Goal: Obtain resource: Obtain resource

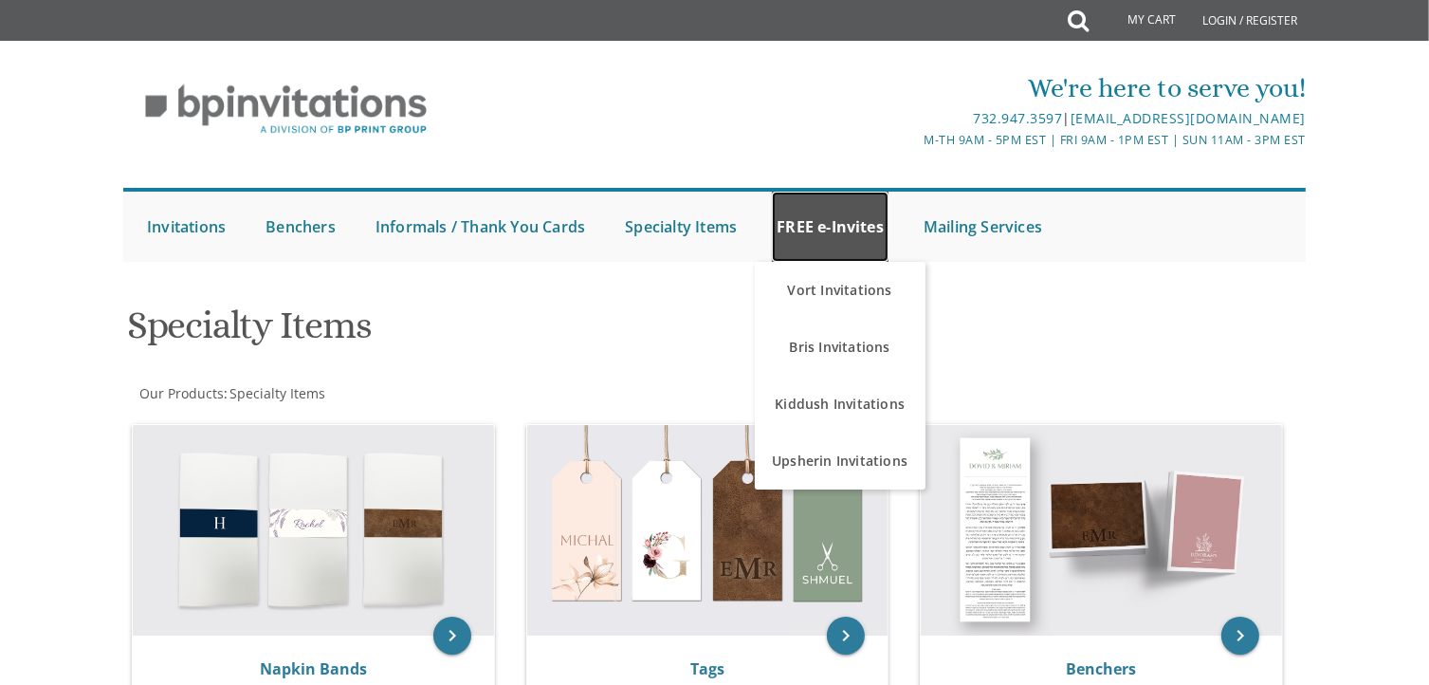
click at [834, 236] on link "FREE e-Invites" at bounding box center [830, 227] width 117 height 70
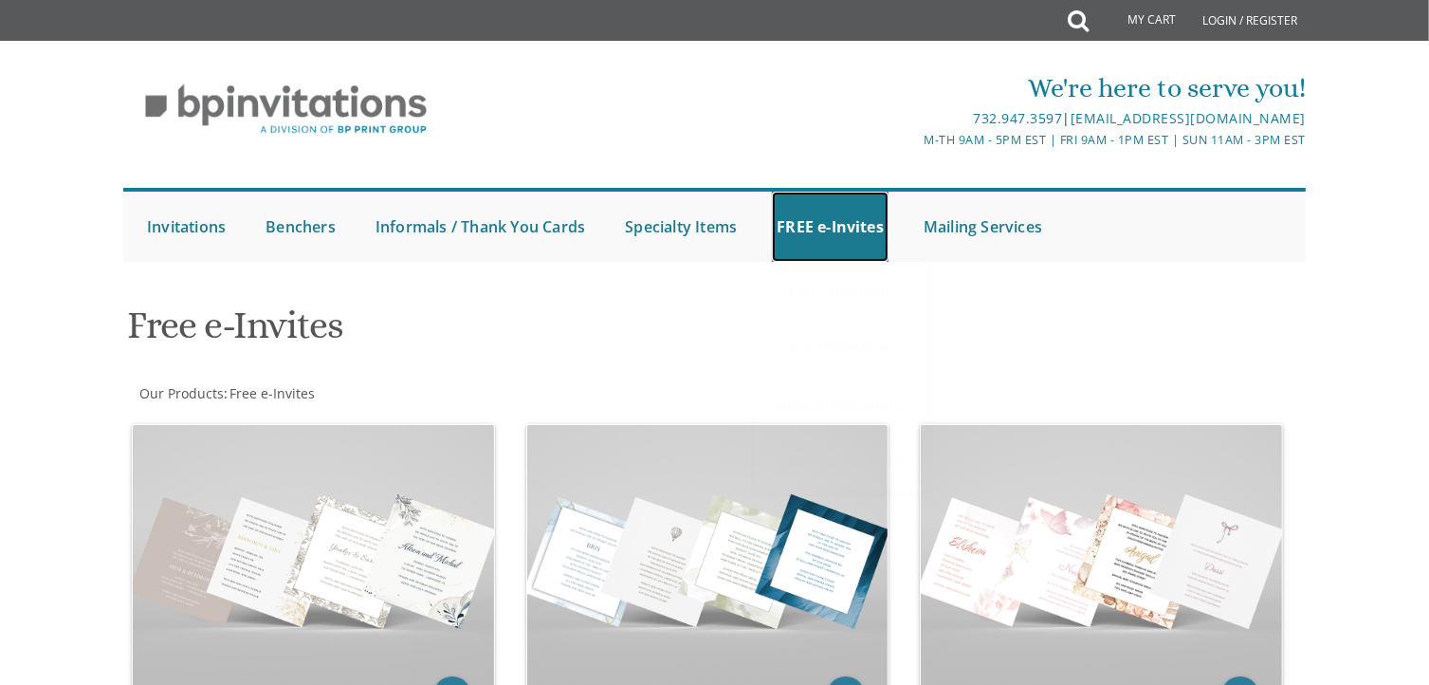
click at [834, 236] on link "FREE e-Invites" at bounding box center [830, 227] width 117 height 70
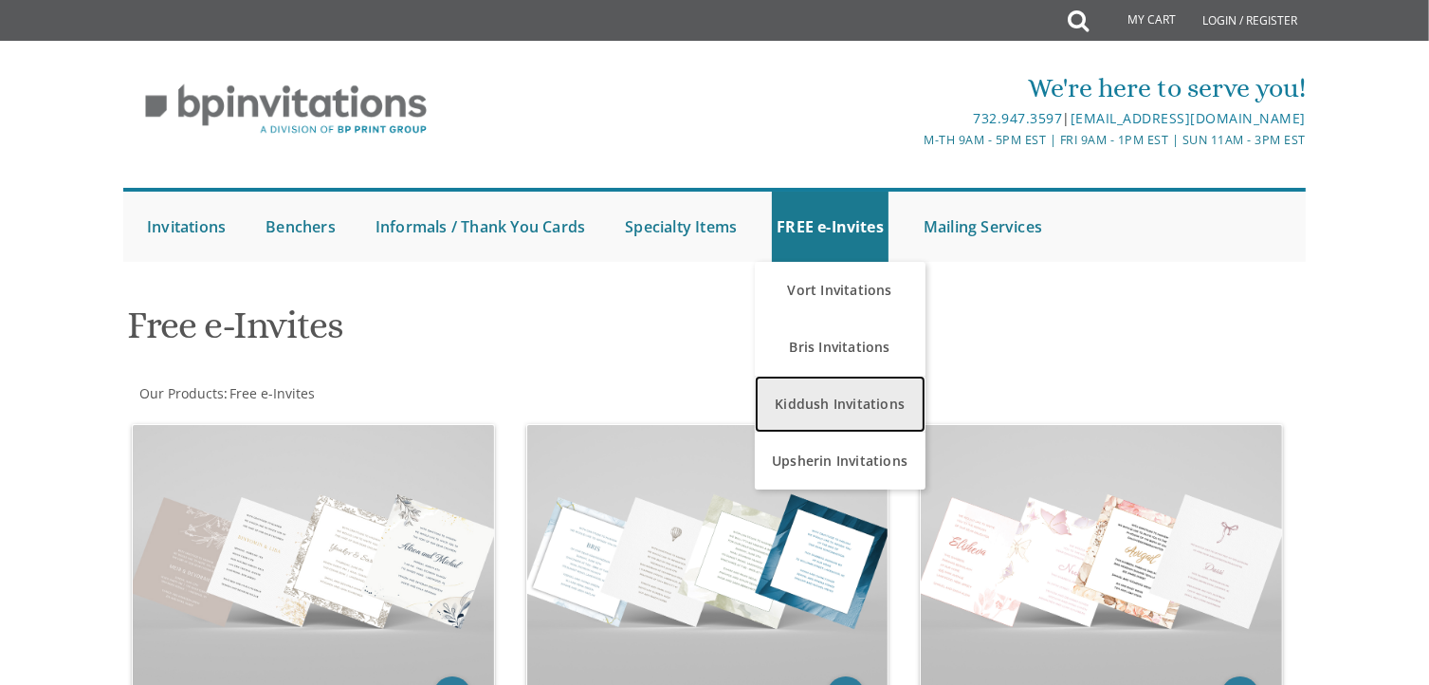
click at [843, 395] on link "Kiddush Invitations" at bounding box center [840, 403] width 171 height 57
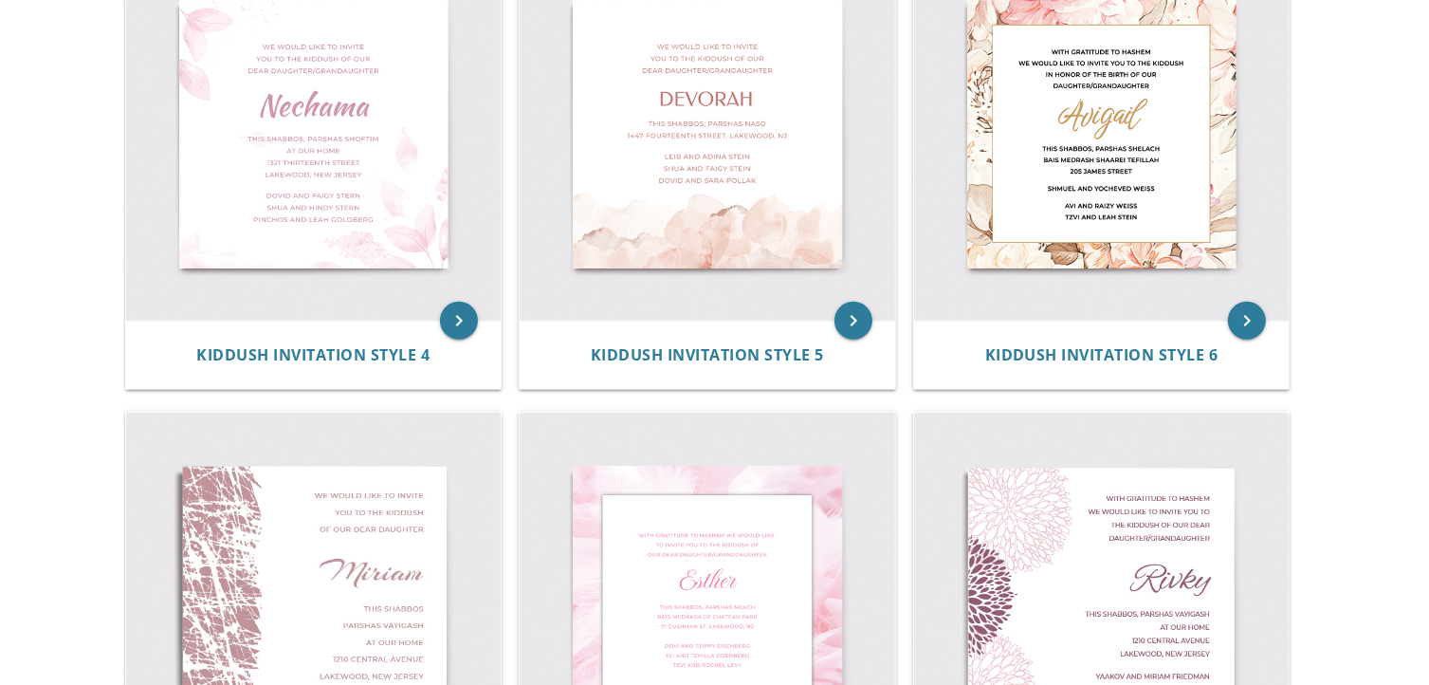
scroll to position [933, 0]
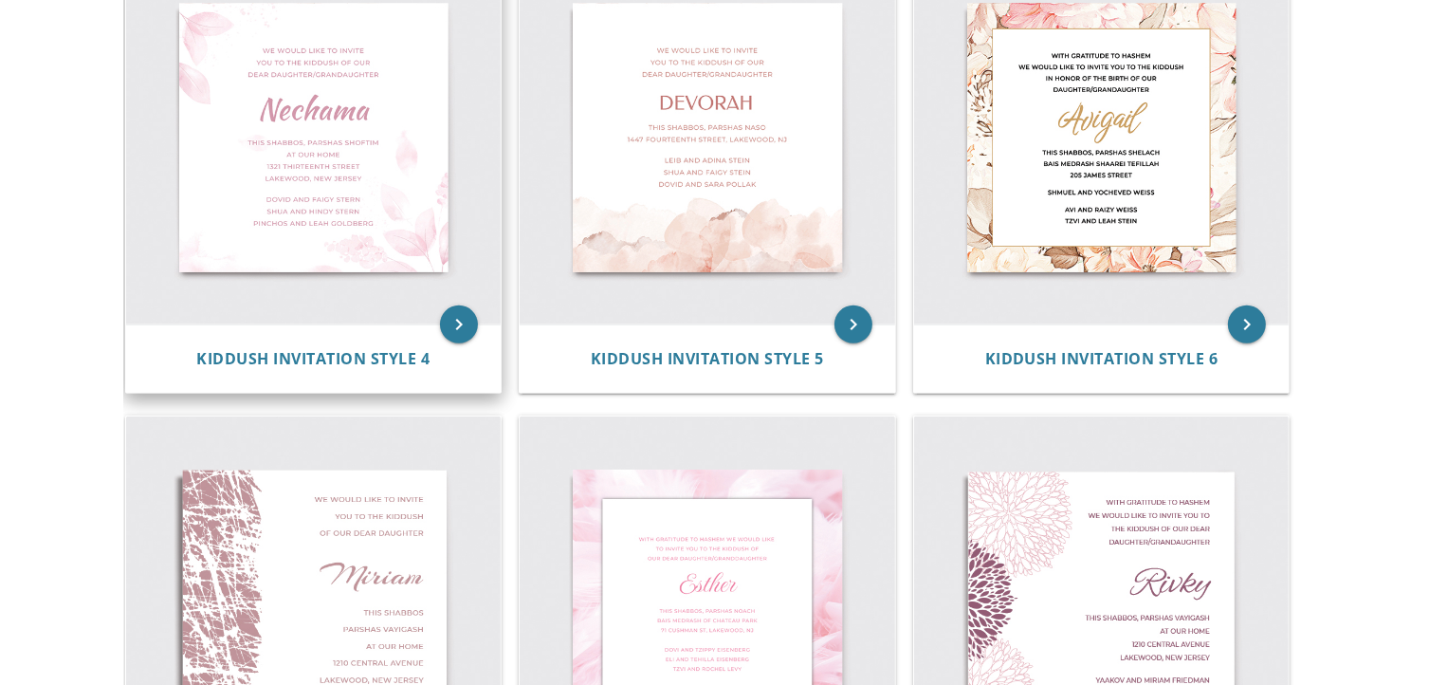
click at [364, 149] on img at bounding box center [313, 137] width 375 height 375
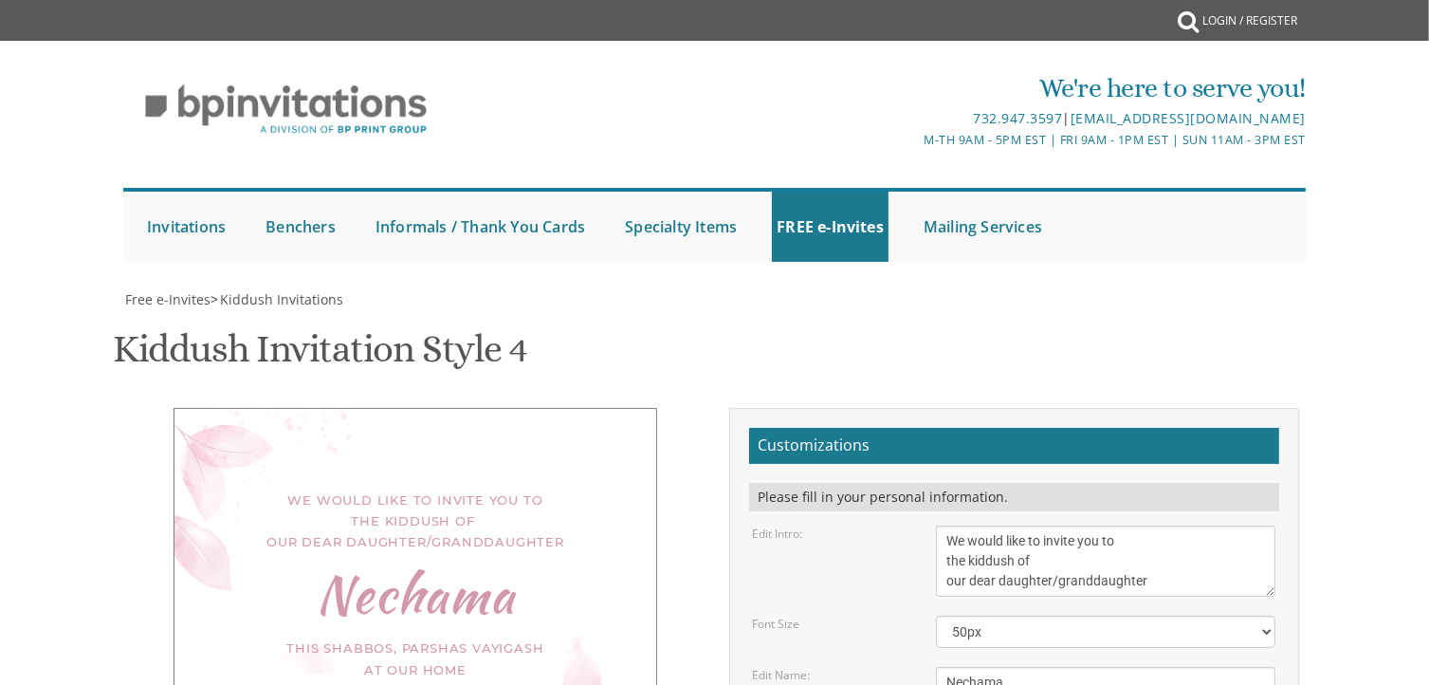
scroll to position [271, 0]
drag, startPoint x: 1226, startPoint y: 416, endPoint x: 930, endPoint y: 430, distance: 296.2
type textarea "Temi"
drag, startPoint x: 1090, startPoint y: 499, endPoint x: 921, endPoint y: 495, distance: 168.8
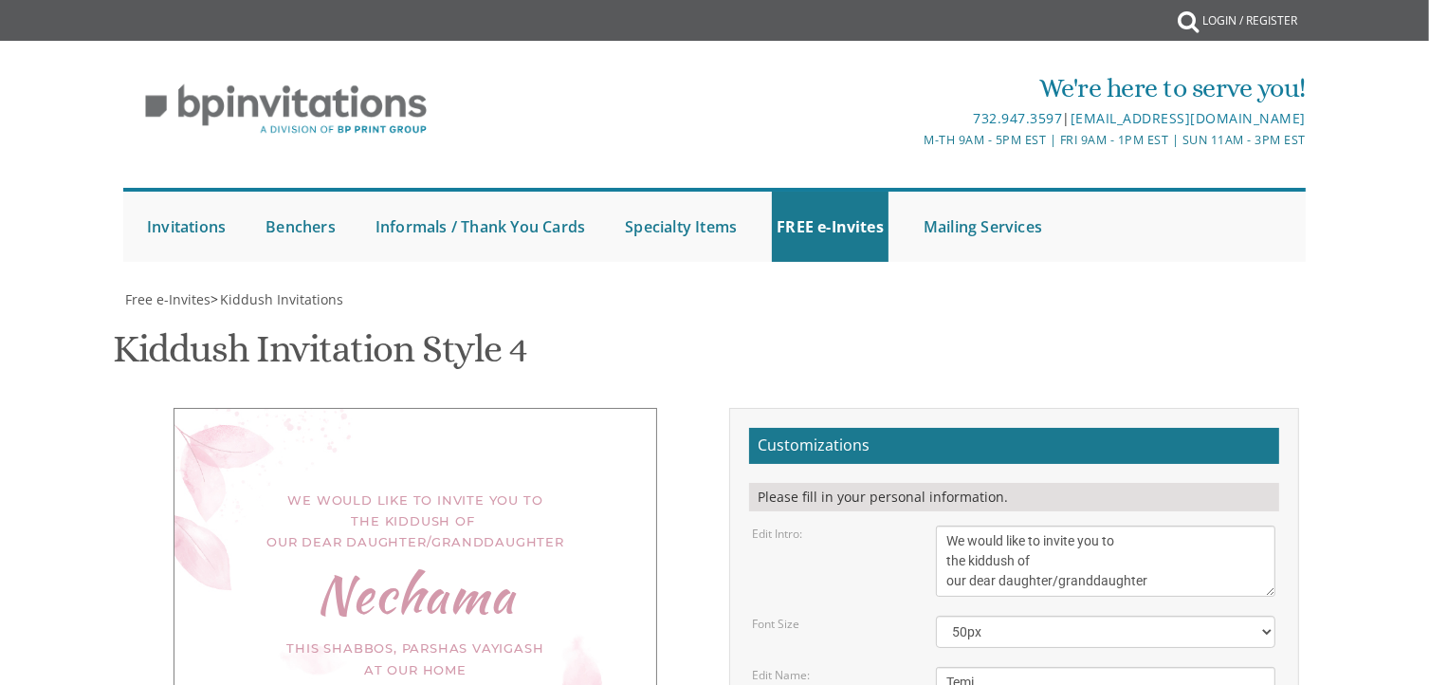
drag, startPoint x: 1135, startPoint y: 467, endPoint x: 1081, endPoint y: 461, distance: 54.3
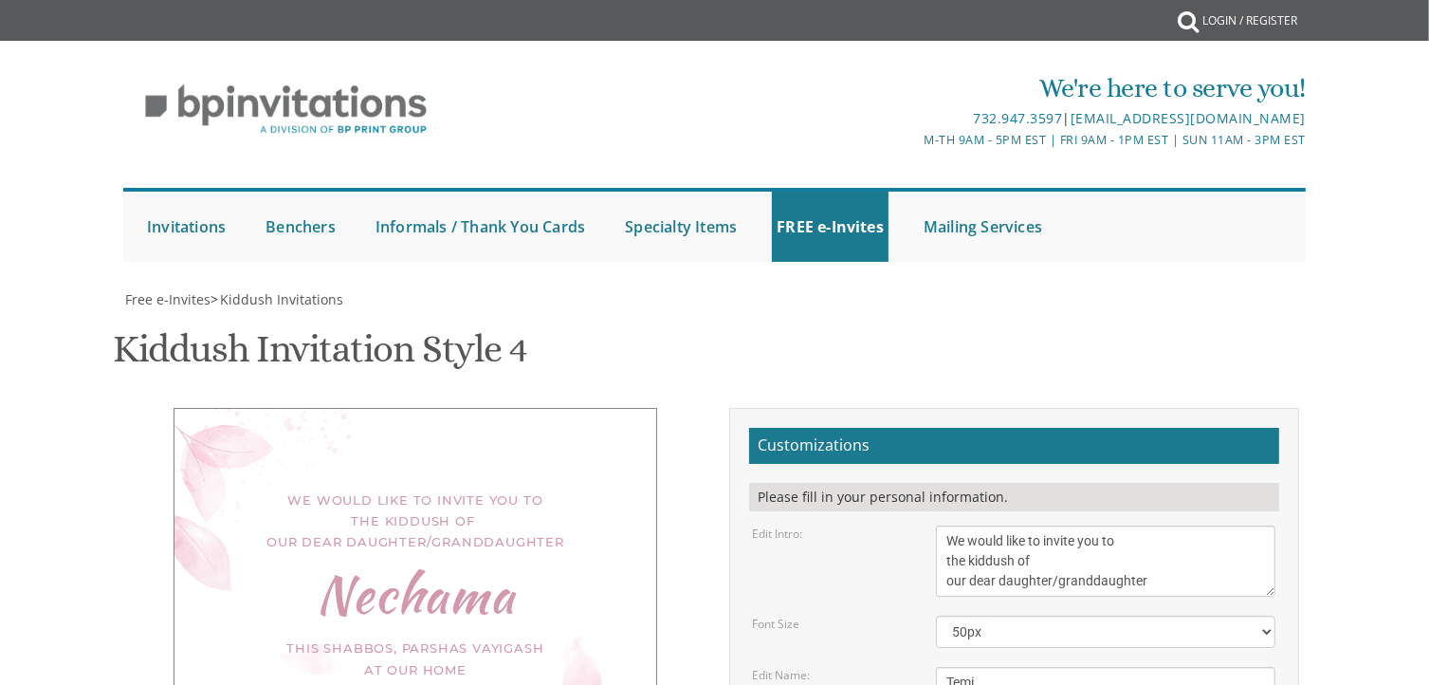
scroll to position [466, 0]
type textarea "This Shabbos, Parshas Shoftim at our home [STREET_ADDRESS][US_STATE]"
drag, startPoint x: 1090, startPoint y: 373, endPoint x: 921, endPoint y: 373, distance: 168.8
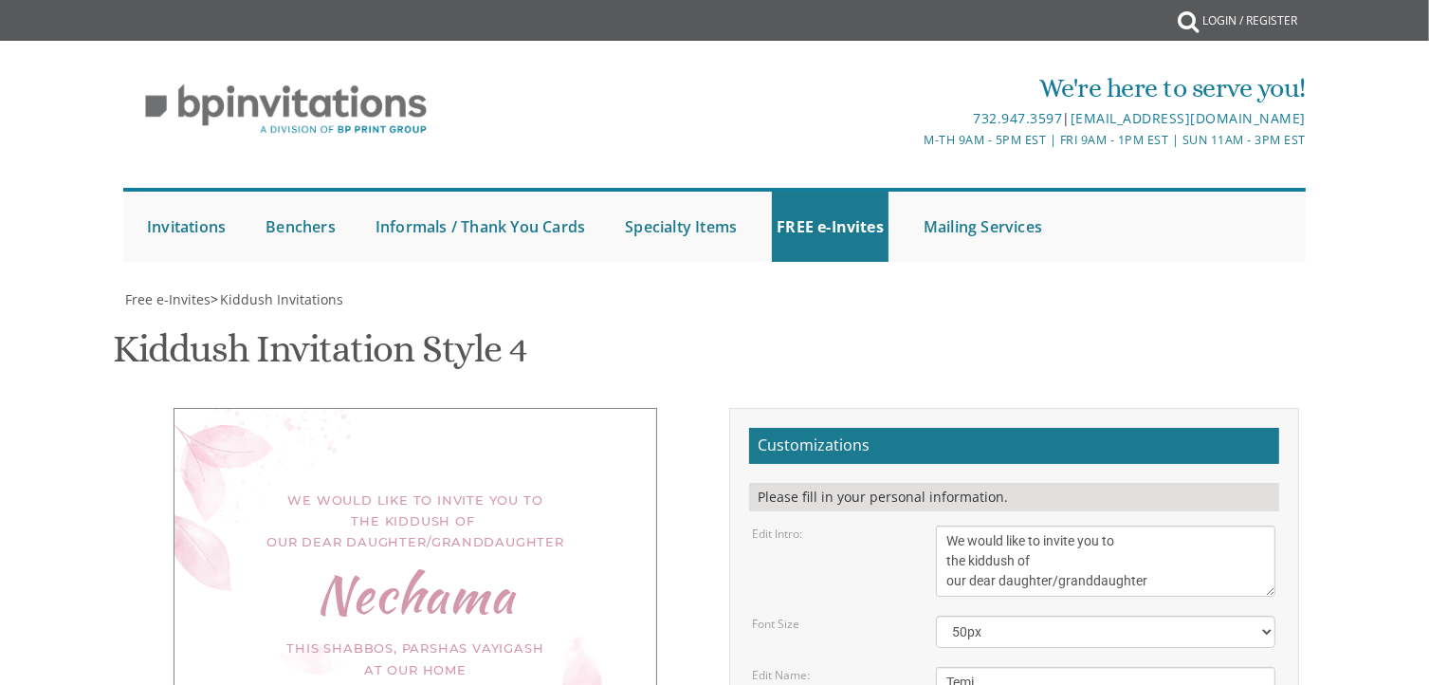
drag, startPoint x: 1113, startPoint y: 393, endPoint x: 946, endPoint y: 387, distance: 167.0
drag, startPoint x: 1130, startPoint y: 377, endPoint x: 948, endPoint y: 364, distance: 182.5
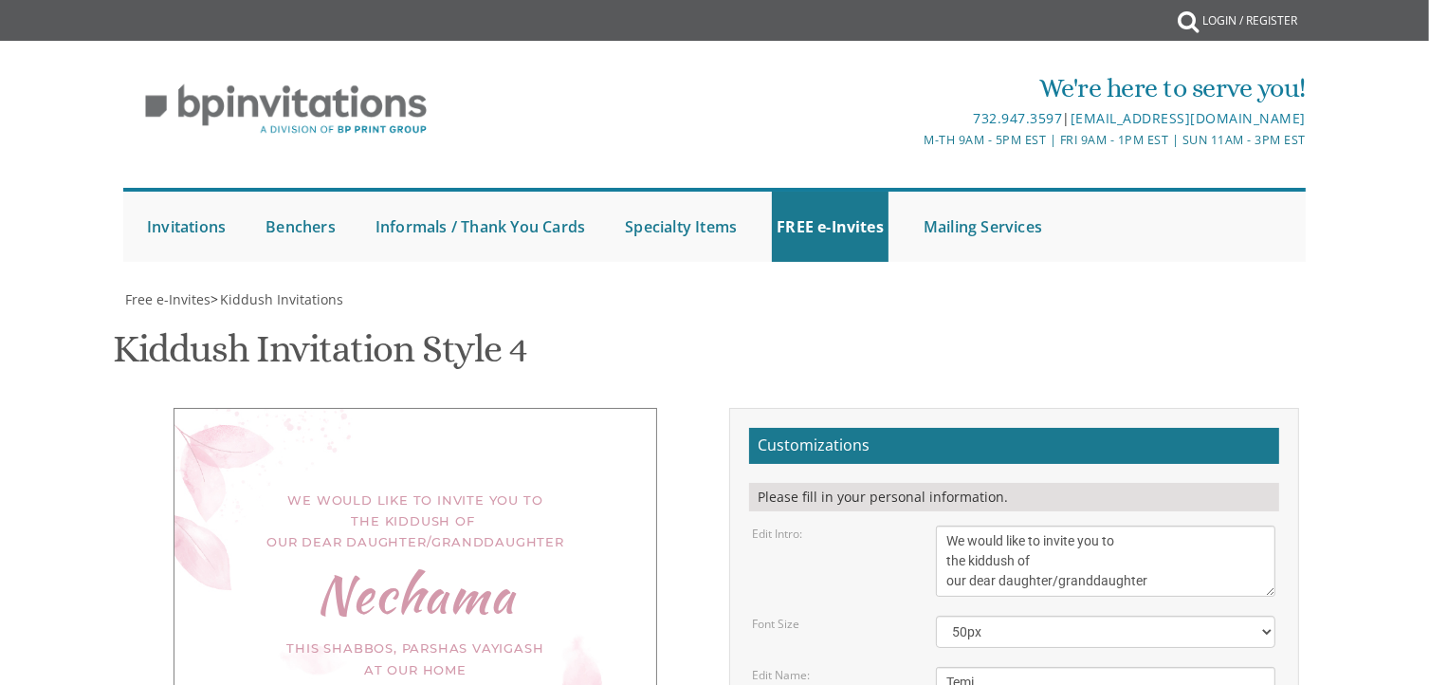
type textarea "[PERSON_NAME] and [PERSON_NAME] [DEMOGRAPHIC_DATA] and [PERSON_NAME] Rabbi and …"
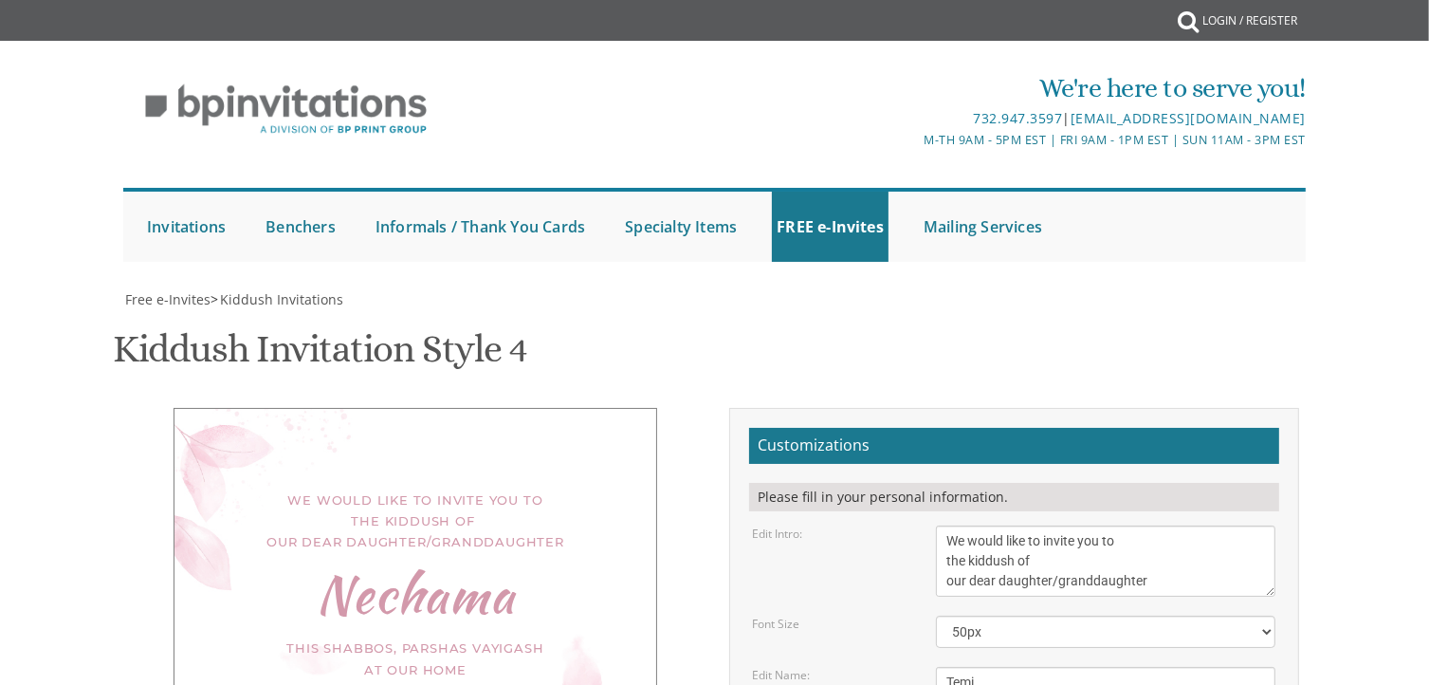
type input "[EMAIL_ADDRESS][DOMAIN_NAME]"
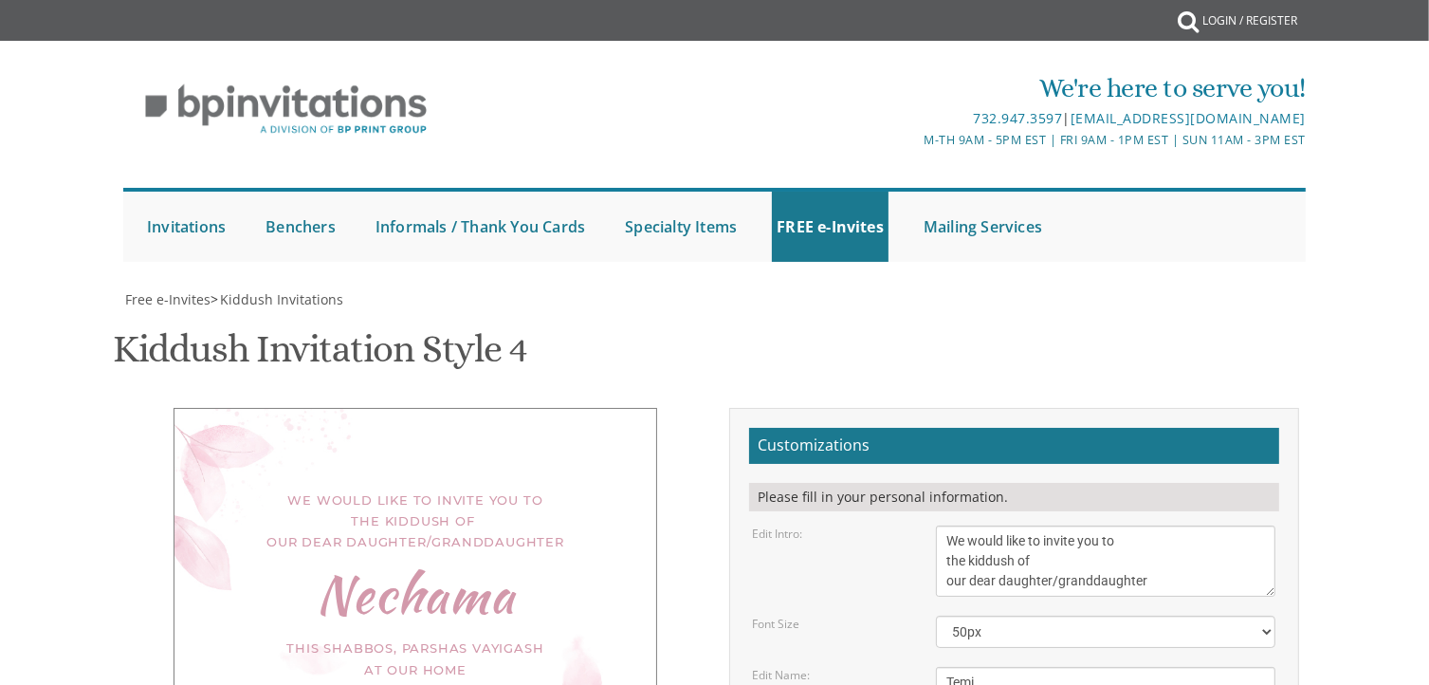
drag, startPoint x: 1100, startPoint y: 632, endPoint x: 1330, endPoint y: 601, distance: 232.4
drag, startPoint x: 1206, startPoint y: 168, endPoint x: 918, endPoint y: 125, distance: 291.4
click at [918, 525] on div "Edit Intro: We would like to invite you to the kiddush of our dear daughter/gra…" at bounding box center [1014, 560] width 552 height 71
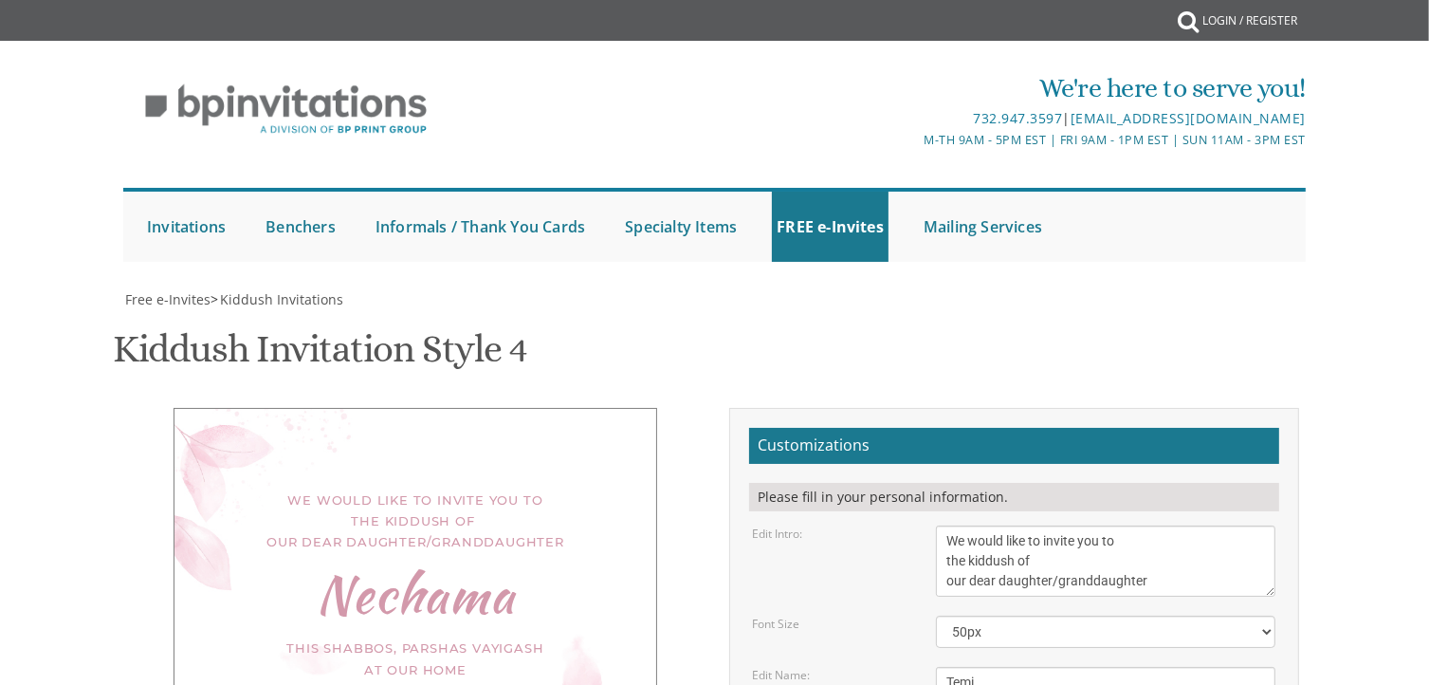
scroll to position [406, 0]
click at [1054, 428] on h2 "Customizations" at bounding box center [1014, 446] width 530 height 36
click at [470, 583] on div "Nechama" at bounding box center [415, 593] width 406 height 21
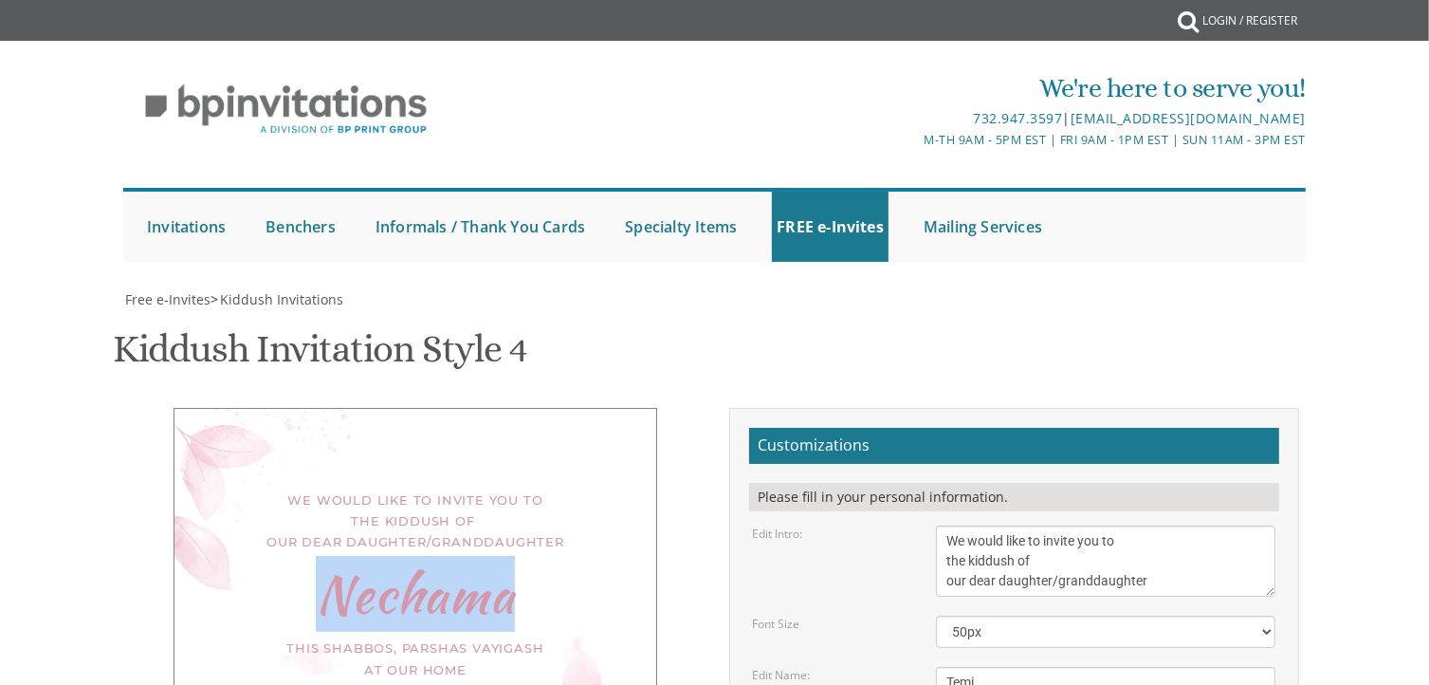
drag, startPoint x: 530, startPoint y: 188, endPoint x: 327, endPoint y: 154, distance: 205.8
click at [327, 583] on div "Nechama" at bounding box center [415, 593] width 406 height 21
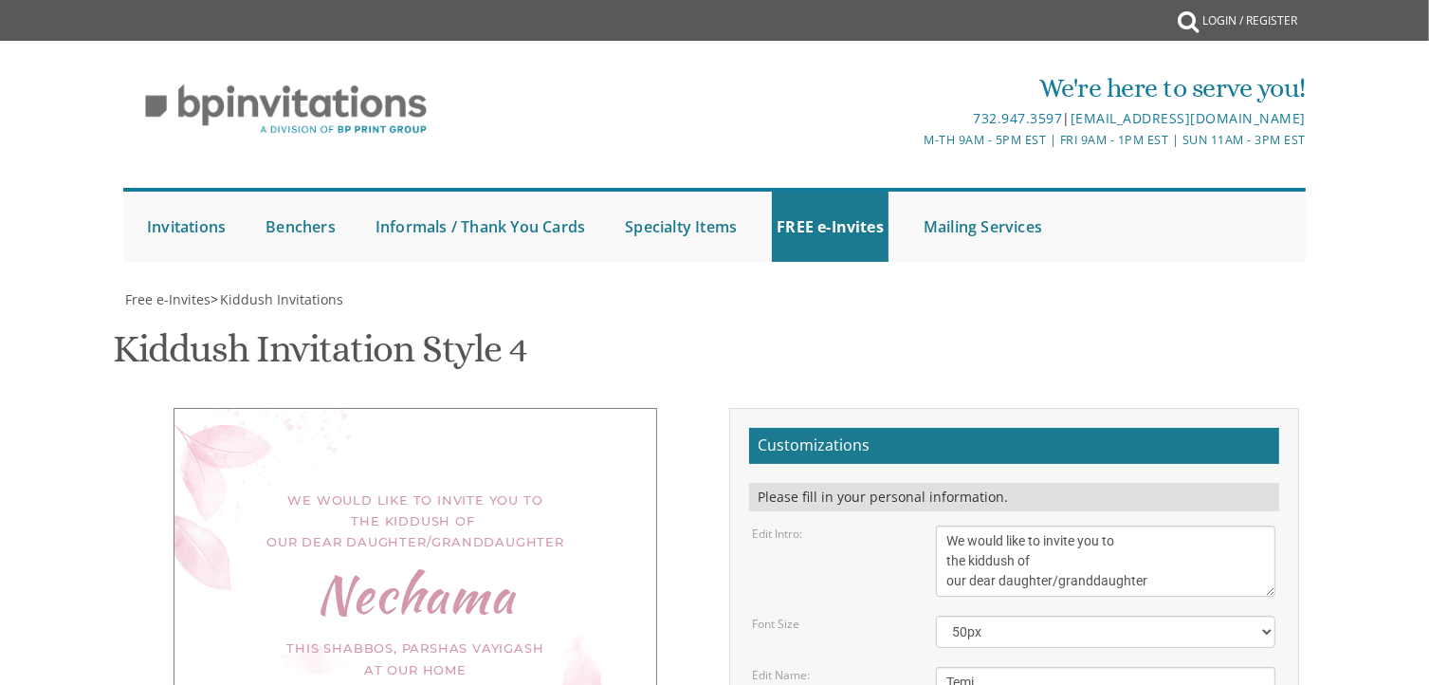
click at [427, 637] on div "This Shabbos, Parshas Vayigash at our home [STREET_ADDRESS][US_STATE]" at bounding box center [415, 668] width 406 height 63
click at [825, 667] on div "Edit Name:" at bounding box center [830, 675] width 184 height 16
click at [1085, 667] on textarea "Nechama" at bounding box center [1105, 682] width 339 height 31
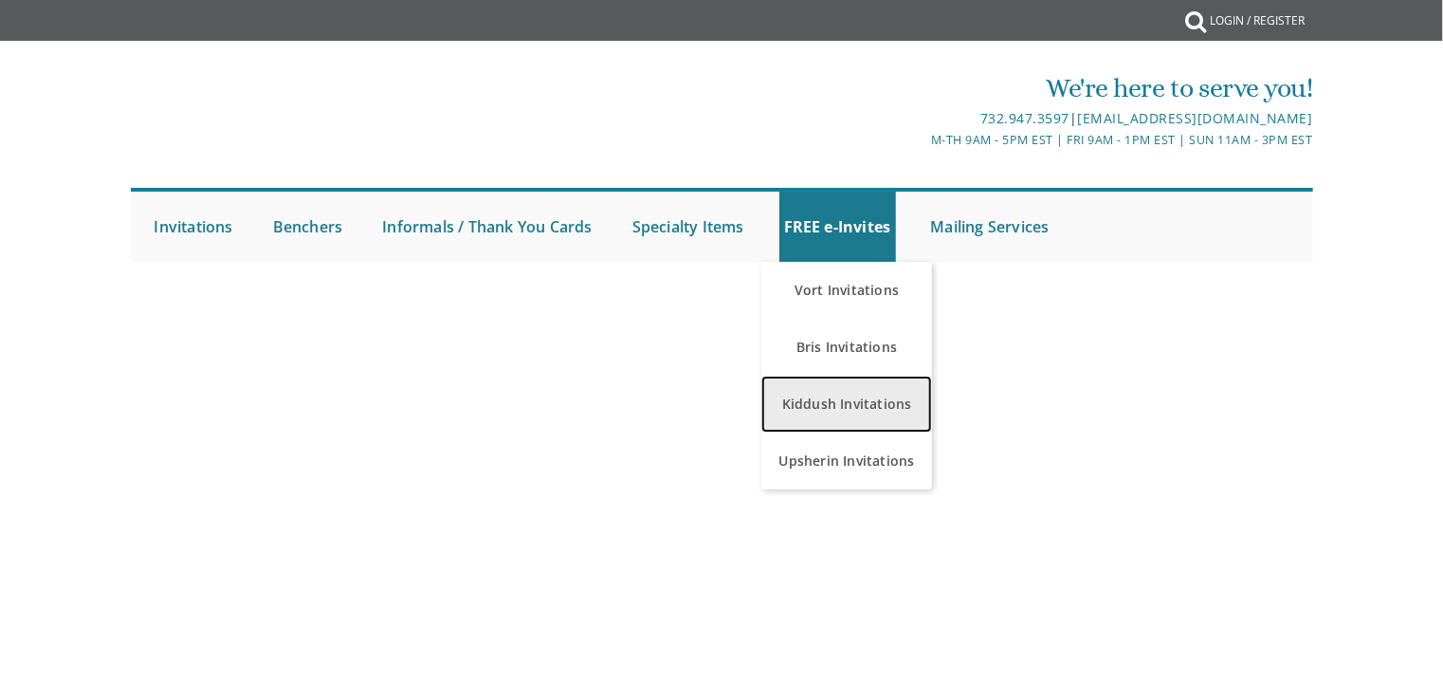
click at [863, 416] on link "Kiddush Invitations" at bounding box center [846, 403] width 171 height 57
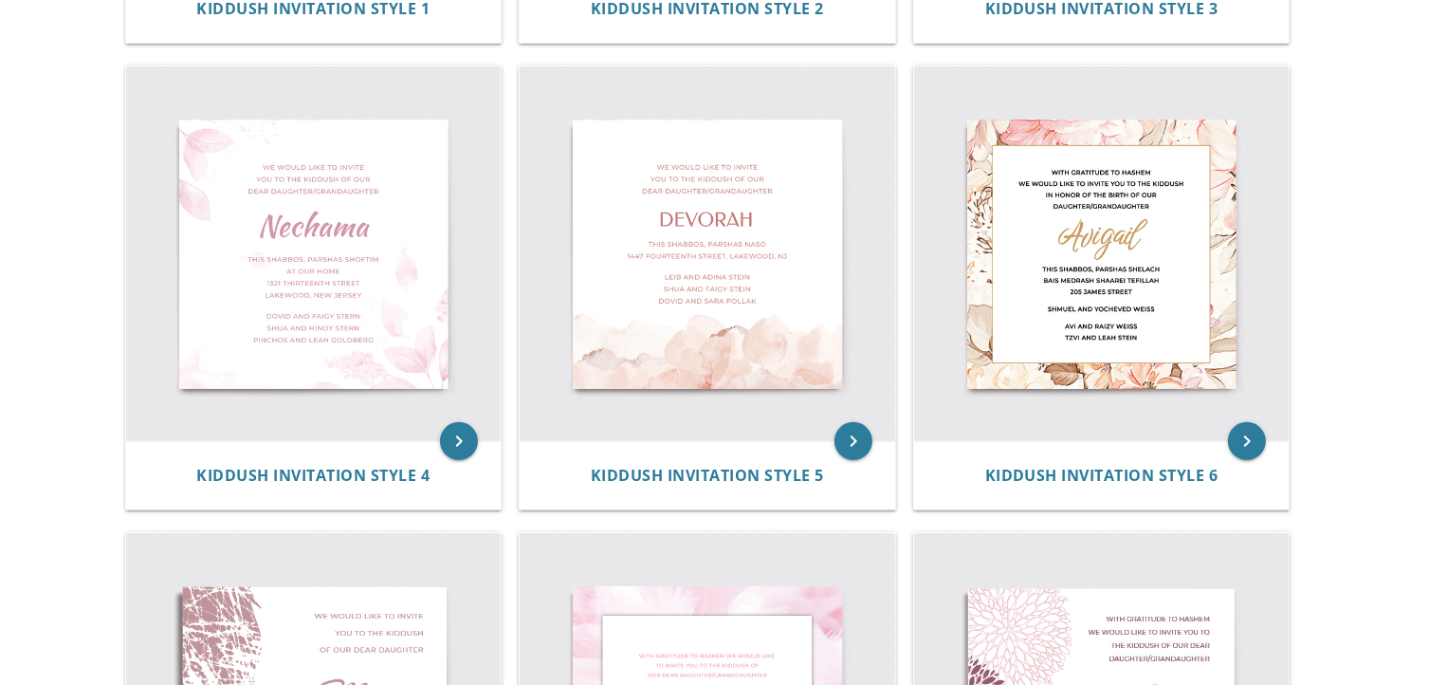
scroll to position [777, 0]
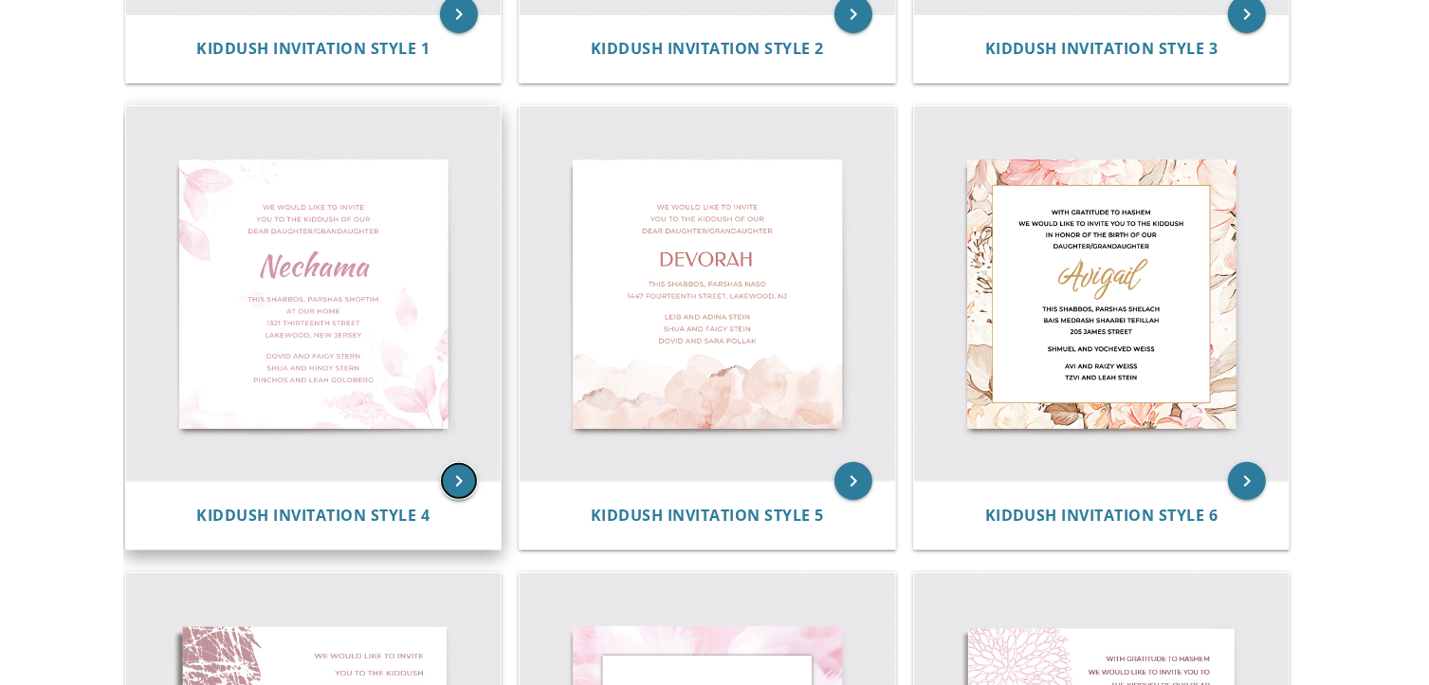
click at [451, 479] on icon "keyboard_arrow_right" at bounding box center [459, 481] width 38 height 38
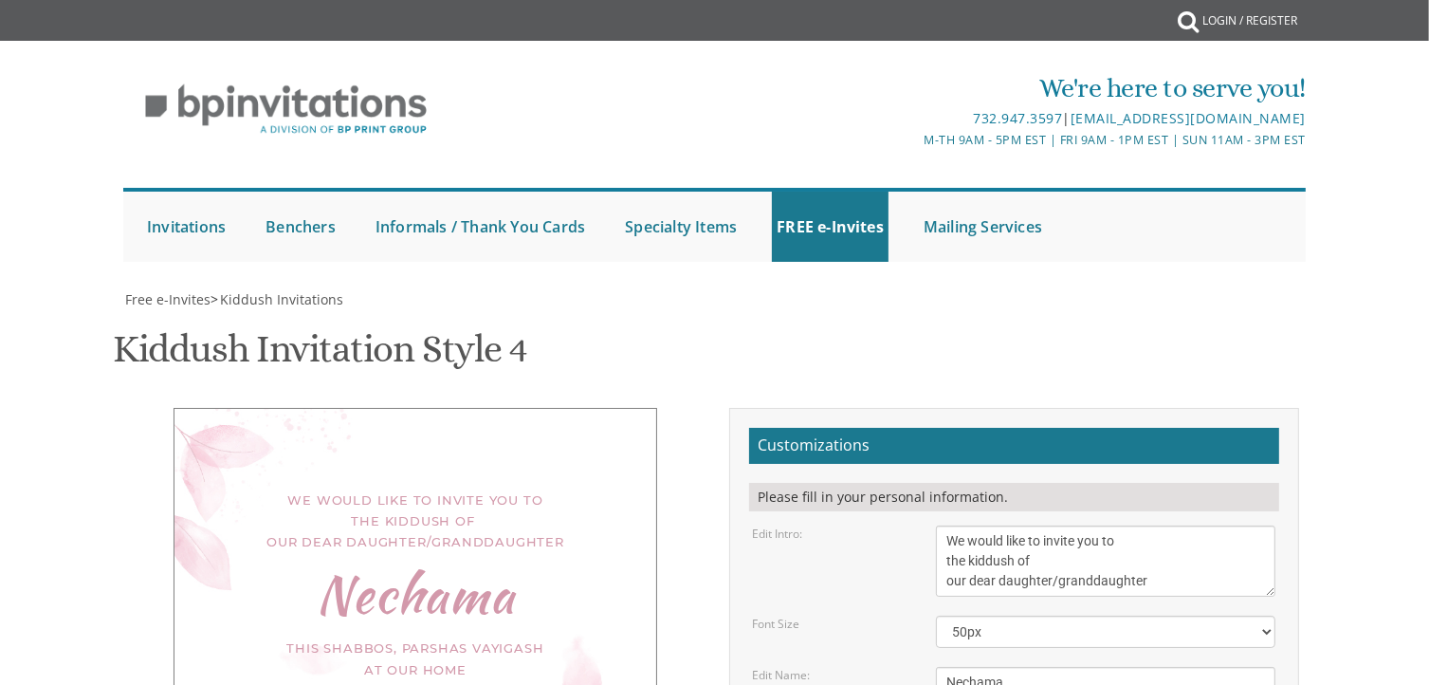
scroll to position [543, 0]
click at [1053, 615] on select "40px 50px 60px 70px" at bounding box center [1105, 631] width 339 height 32
click at [936, 615] on select "40px 50px 60px 70px" at bounding box center [1105, 631] width 339 height 32
click at [1053, 667] on textarea "Nechama" at bounding box center [1105, 682] width 339 height 31
type textarea "N"
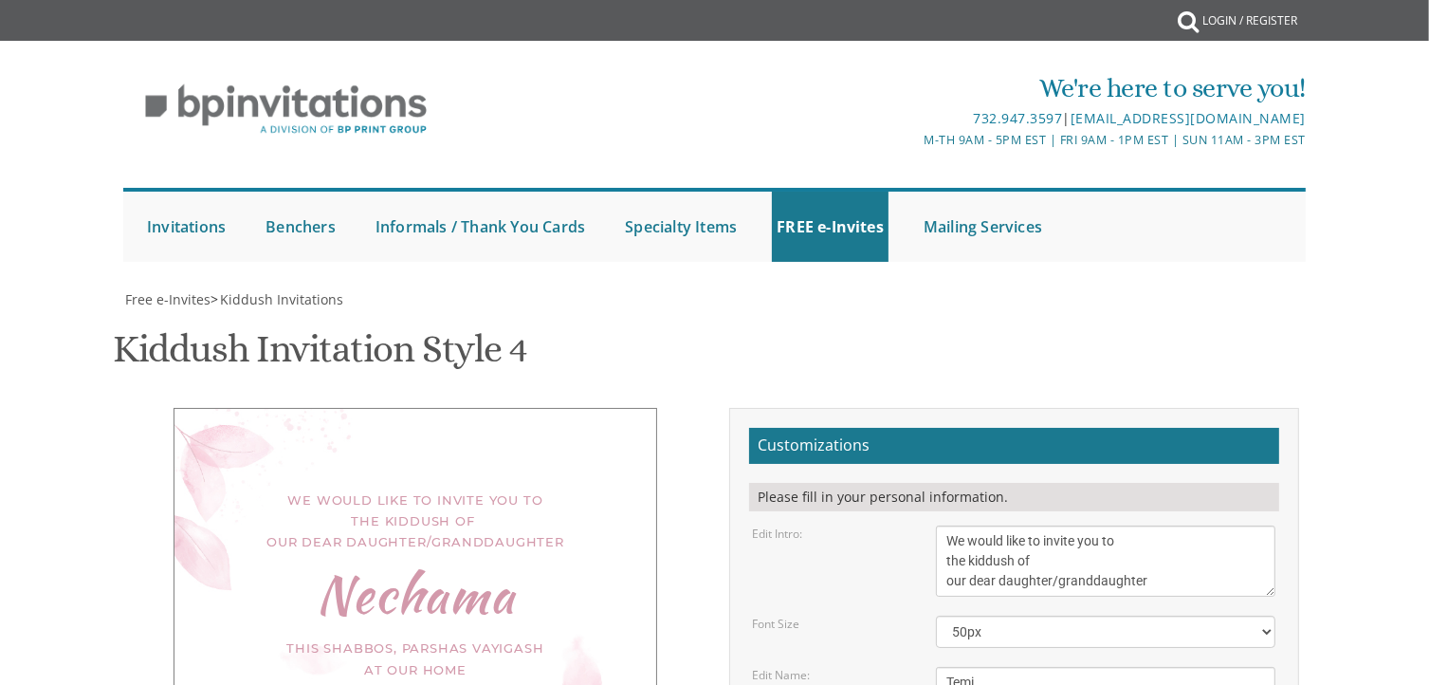
type textarea "Temi"
drag, startPoint x: 1151, startPoint y: 201, endPoint x: 1081, endPoint y: 190, distance: 71.1
drag, startPoint x: 1081, startPoint y: 190, endPoint x: 1132, endPoint y: 190, distance: 51.2
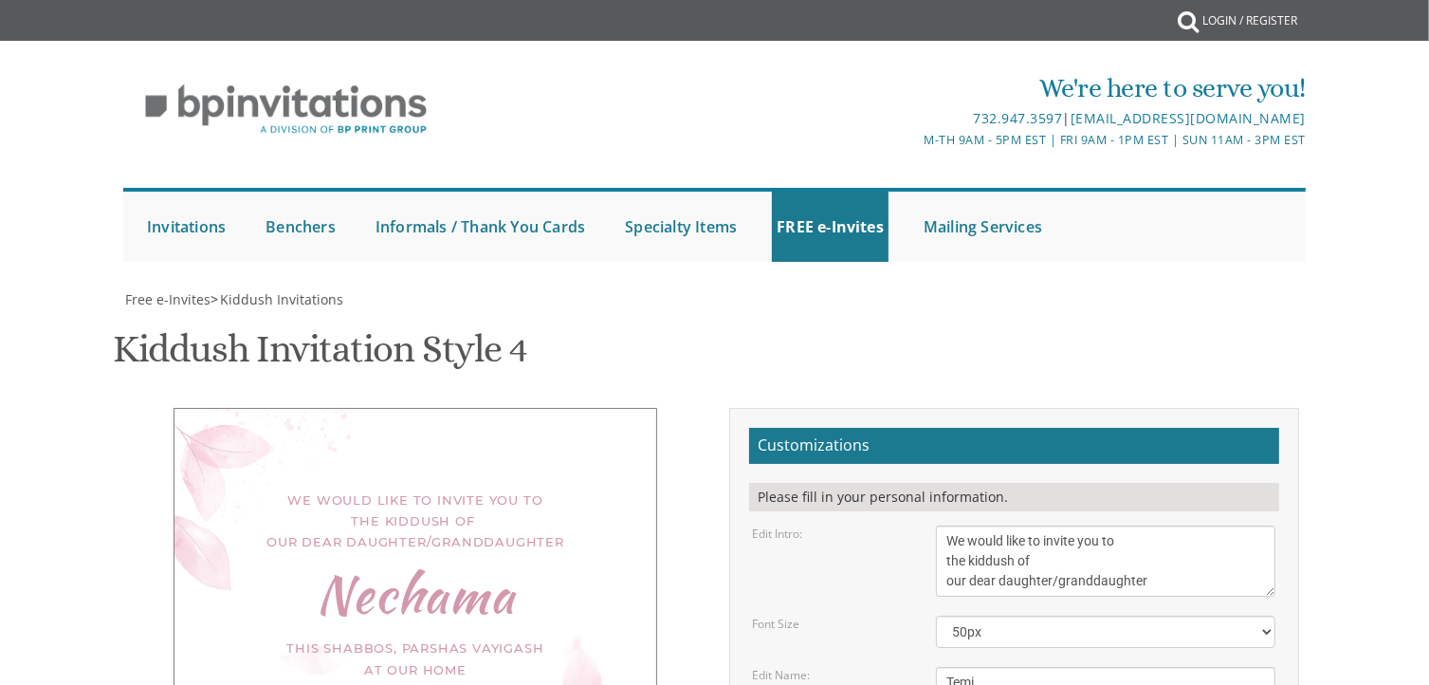
drag, startPoint x: 1083, startPoint y: 232, endPoint x: 941, endPoint y: 220, distance: 142.8
type textarea "This Shabbos, Parshas Shoftim at our home [STREET_ADDRESS][US_STATE]"
drag, startPoint x: 1082, startPoint y: 301, endPoint x: 942, endPoint y: 300, distance: 140.3
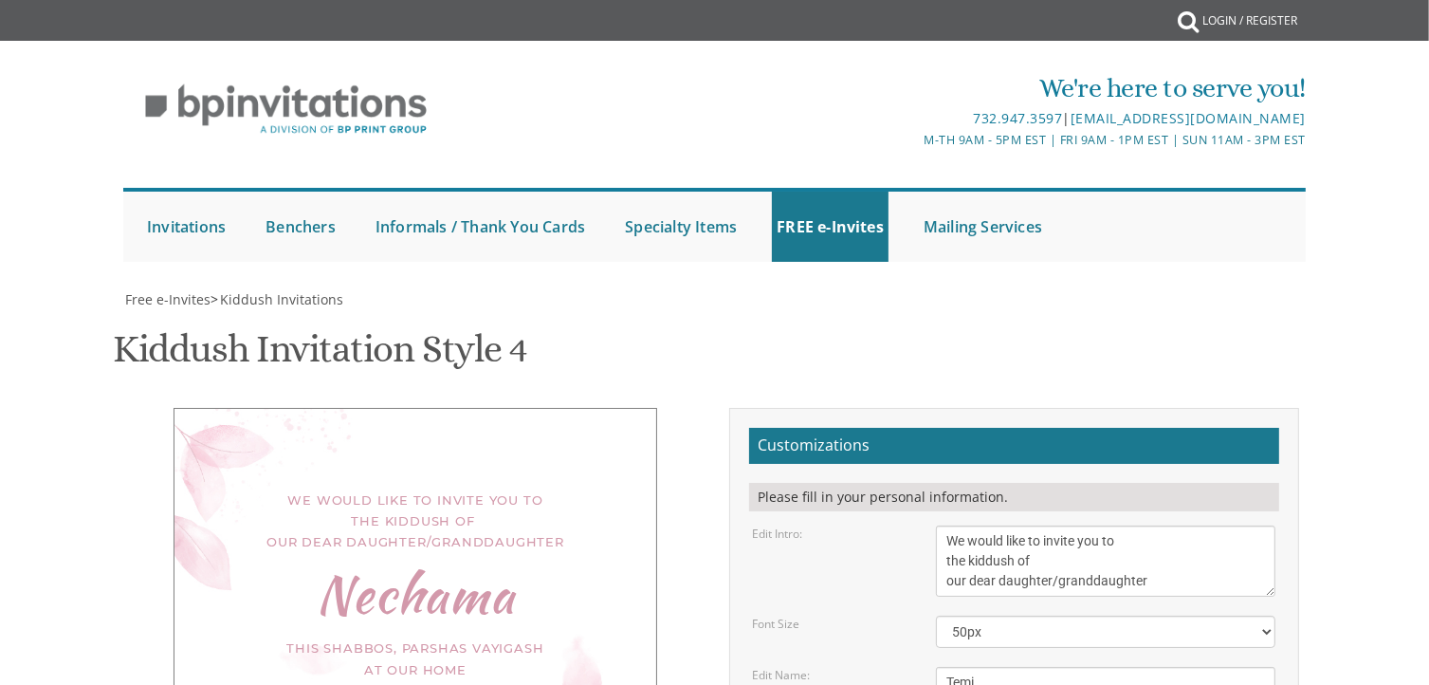
drag, startPoint x: 1110, startPoint y: 335, endPoint x: 925, endPoint y: 320, distance: 185.5
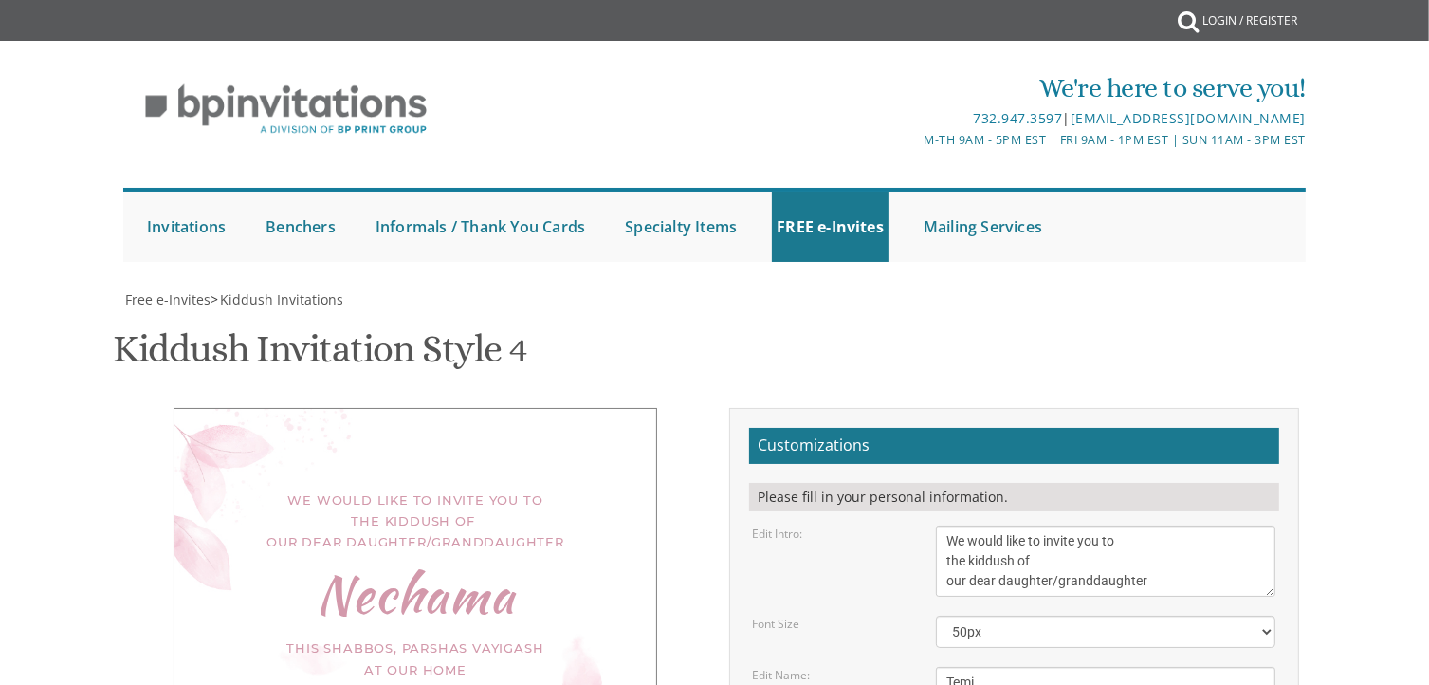
type textarea "[PERSON_NAME] and [PERSON_NAME] [DEMOGRAPHIC_DATA] and [PERSON_NAME] Rabbi and …"
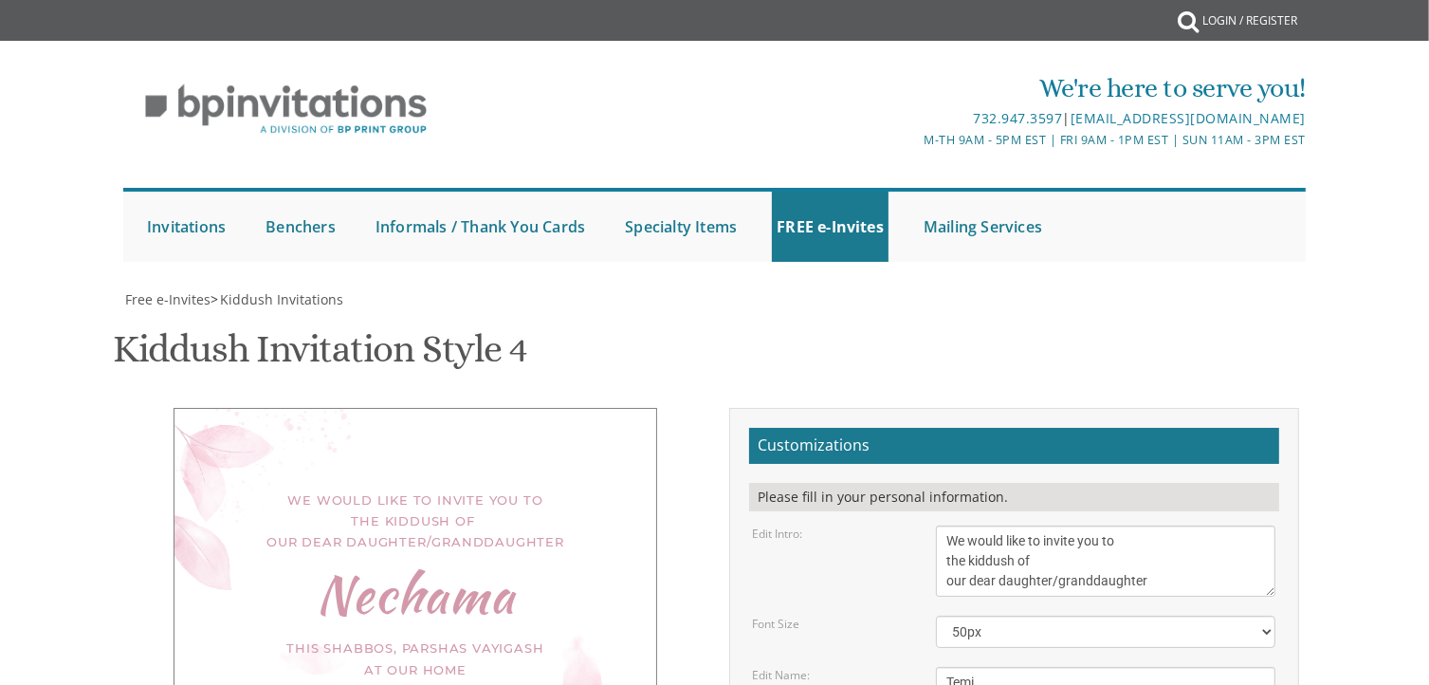
type input "[EMAIL_ADDRESS][DOMAIN_NAME]"
click at [1090, 525] on textarea "We would like to invite you to the kiddush of our dear daughter/granddaughter" at bounding box center [1105, 560] width 339 height 71
click at [1043, 483] on div "Please fill in your personal information." at bounding box center [1014, 497] width 530 height 28
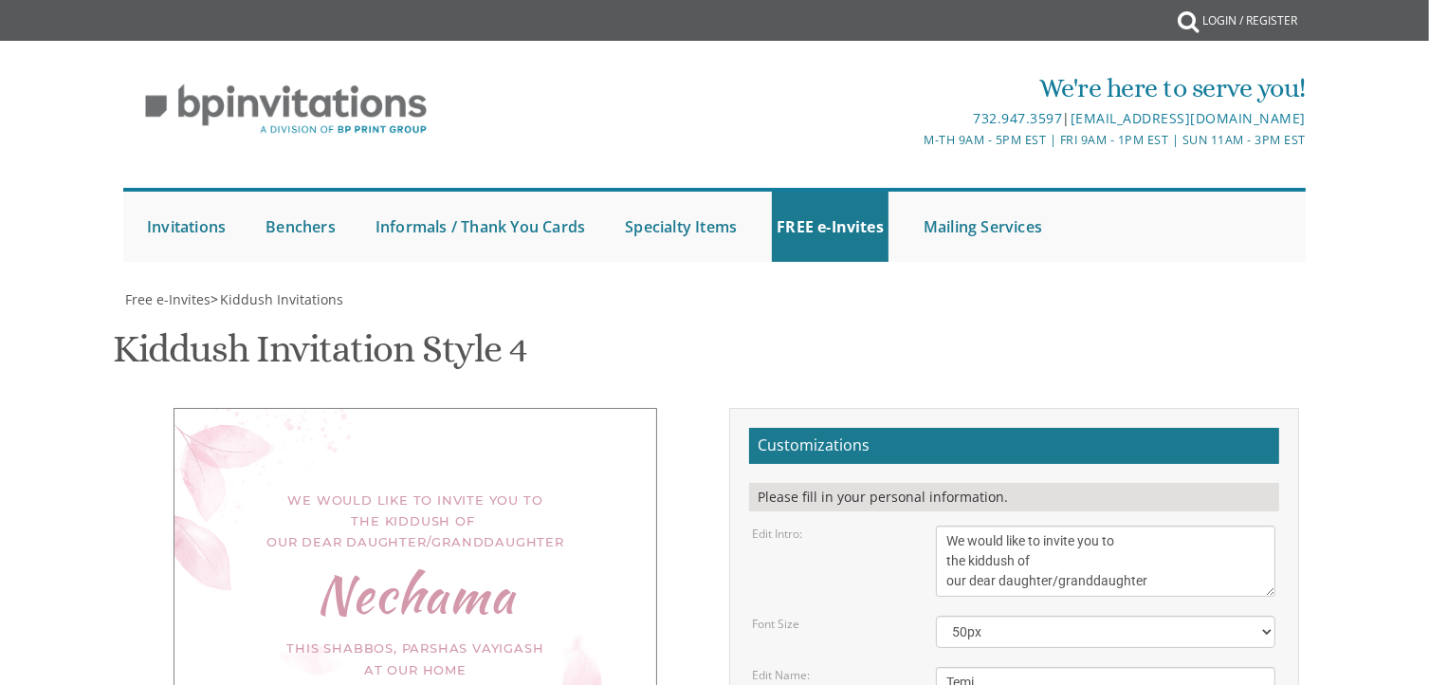
click at [455, 583] on div "Nechama" at bounding box center [415, 593] width 406 height 21
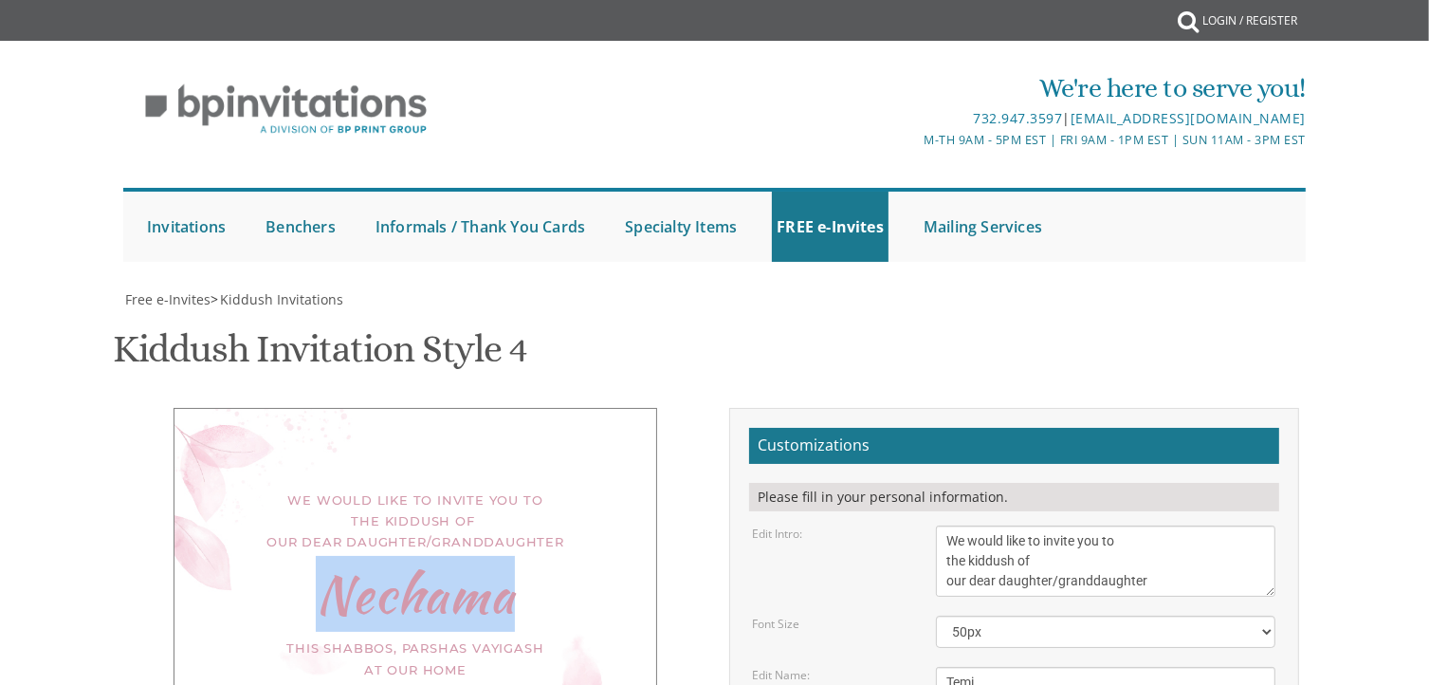
click at [455, 583] on div "Nechama" at bounding box center [415, 593] width 406 height 21
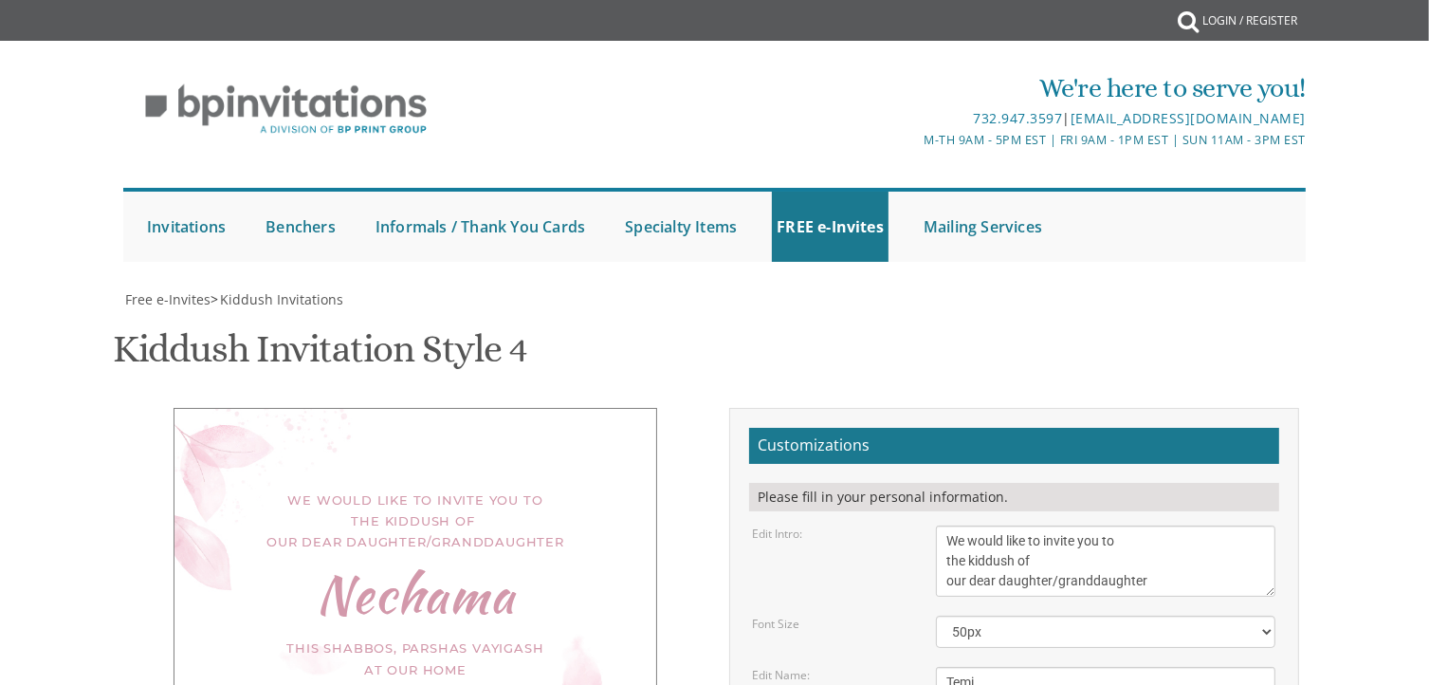
click at [523, 637] on div "This Shabbos, Parshas Vayigash at our home [STREET_ADDRESS][US_STATE]" at bounding box center [415, 668] width 406 height 63
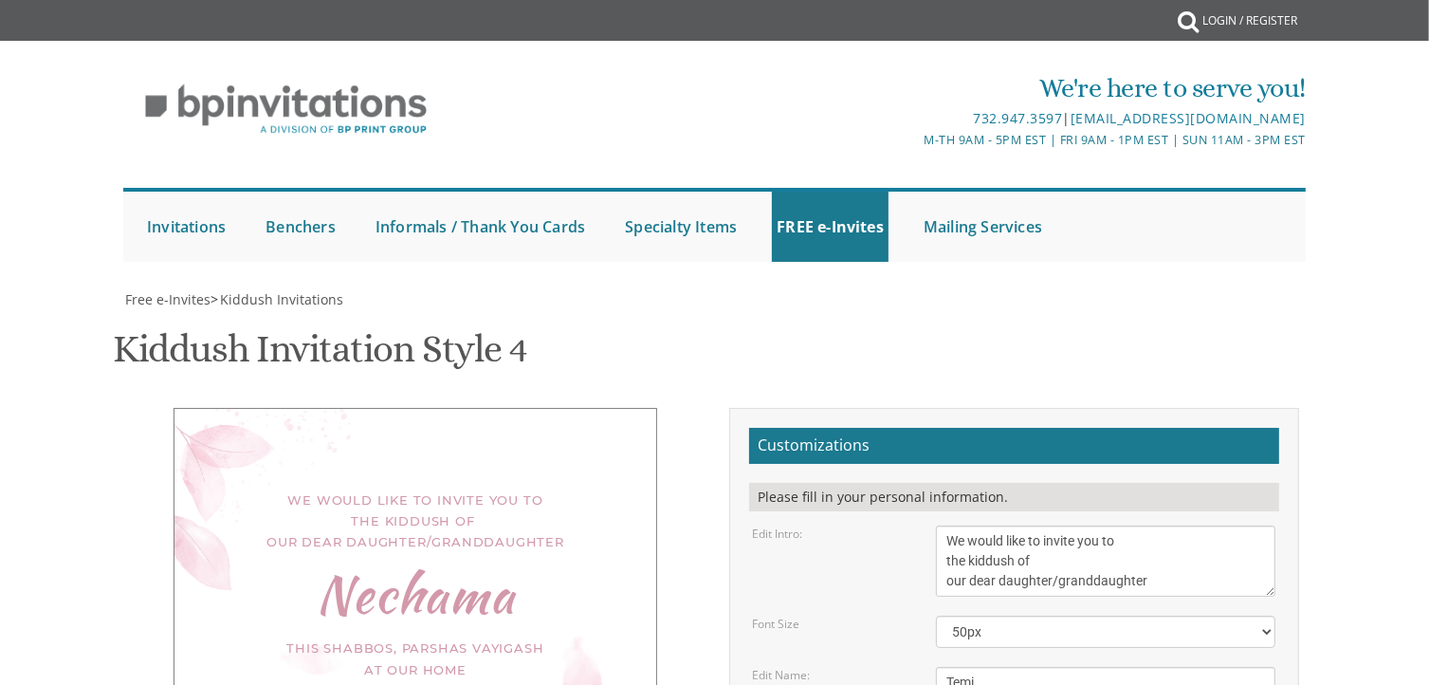
scroll to position [0, 0]
drag, startPoint x: 1145, startPoint y: 290, endPoint x: 982, endPoint y: 368, distance: 180.7
click at [982, 368] on div "Kiddush Invitation Style 4 SKU: kiddush4" at bounding box center [715, 351] width 1204 height 75
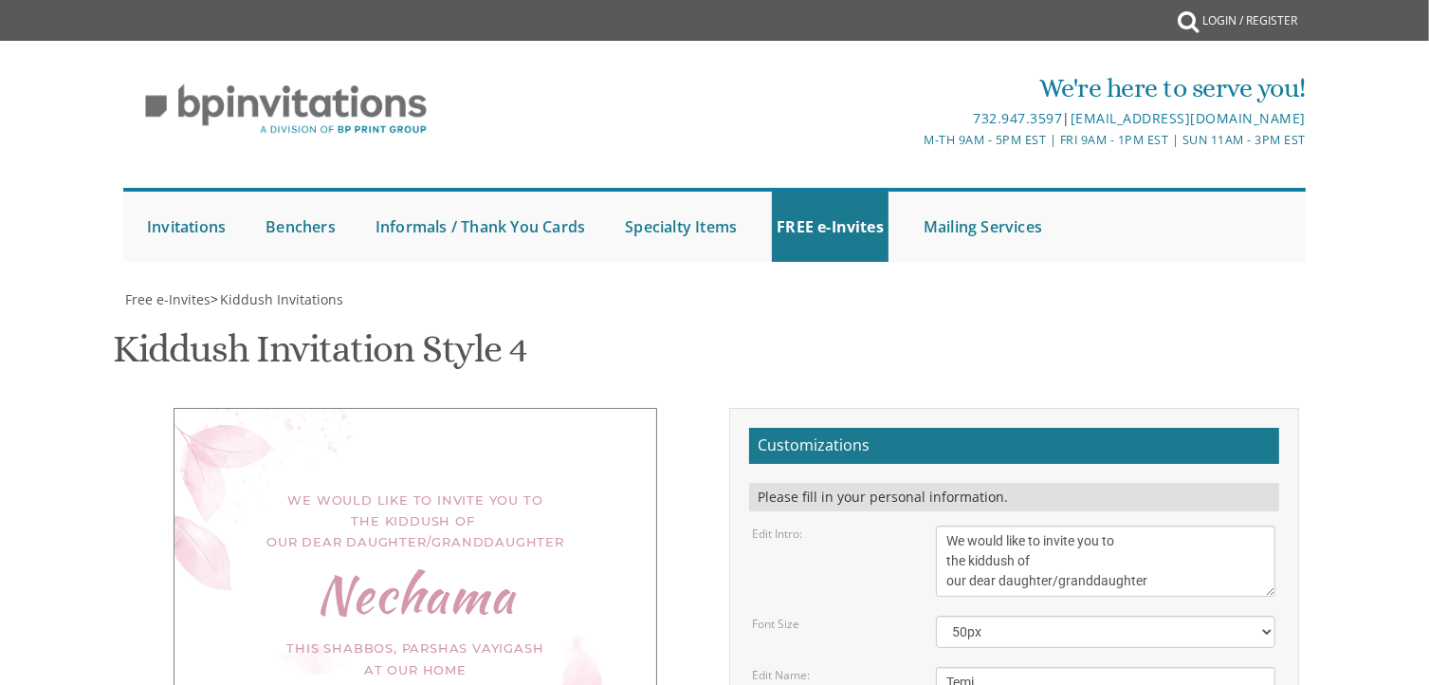
click at [477, 408] on div "We would like to invite you to the kiddush of our dear daughter/granddaughter […" at bounding box center [416, 638] width 484 height 461
click at [438, 583] on div "Nechama" at bounding box center [415, 593] width 406 height 21
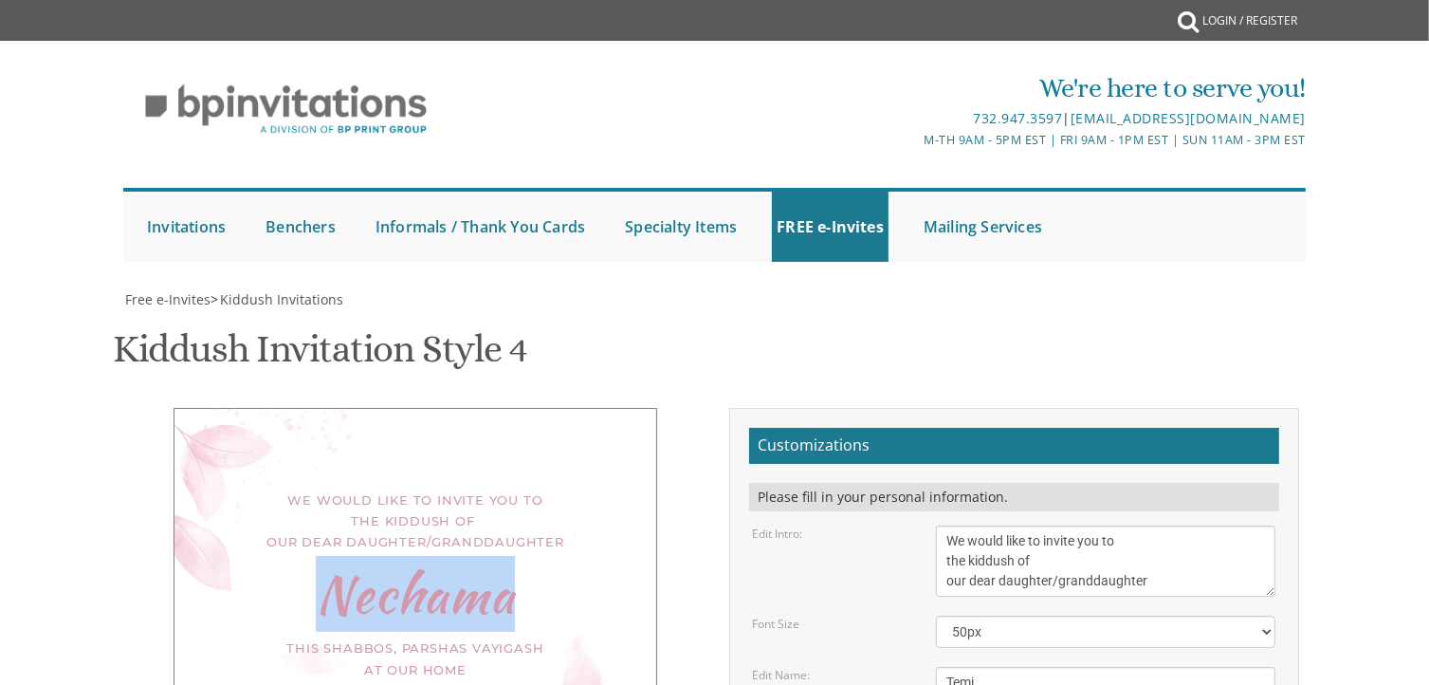
click at [438, 583] on div "Nechama" at bounding box center [415, 593] width 406 height 21
click at [1267, 667] on textarea "Nechama" at bounding box center [1105, 682] width 339 height 31
drag, startPoint x: 1267, startPoint y: 278, endPoint x: 1263, endPoint y: 293, distance: 15.6
click at [1263, 667] on textarea "Nechama" at bounding box center [1104, 690] width 336 height 46
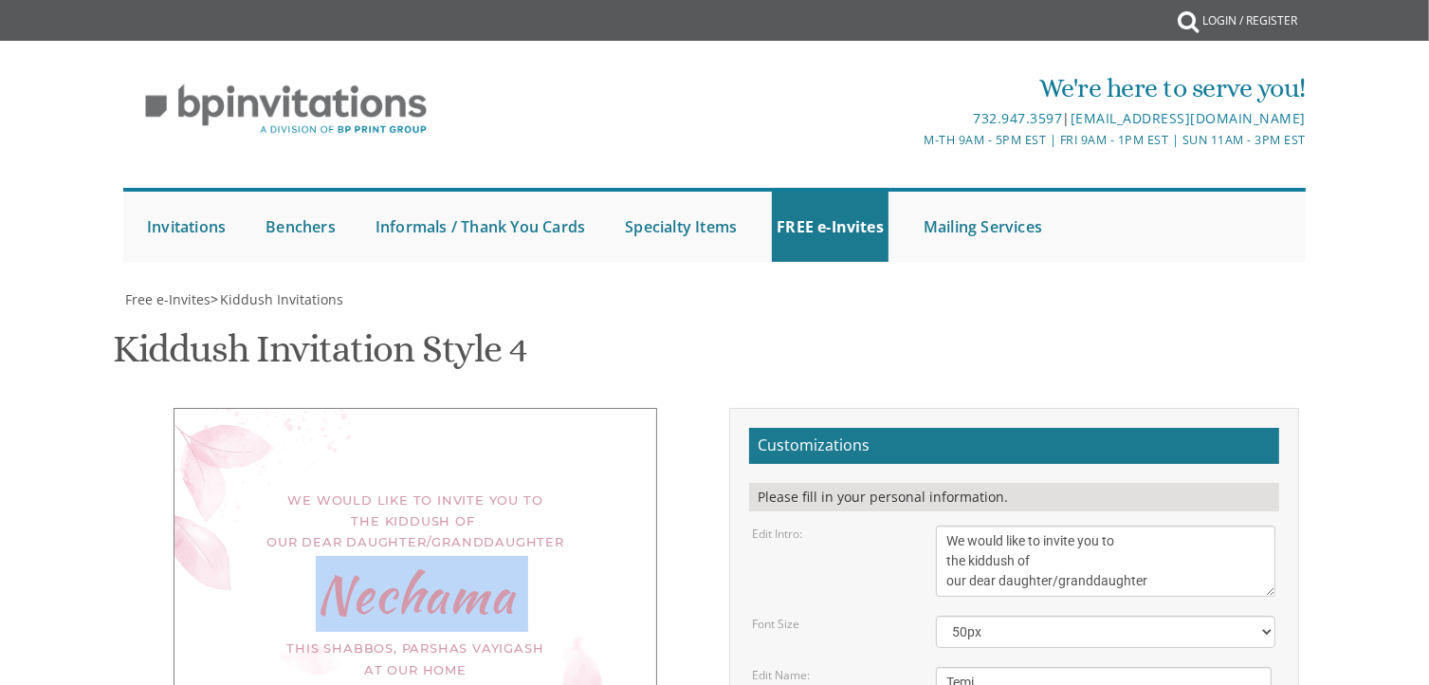
drag, startPoint x: 1271, startPoint y: 396, endPoint x: 1256, endPoint y: 377, distance: 23.7
drag, startPoint x: 1256, startPoint y: 383, endPoint x: 1271, endPoint y: 402, distance: 23.7
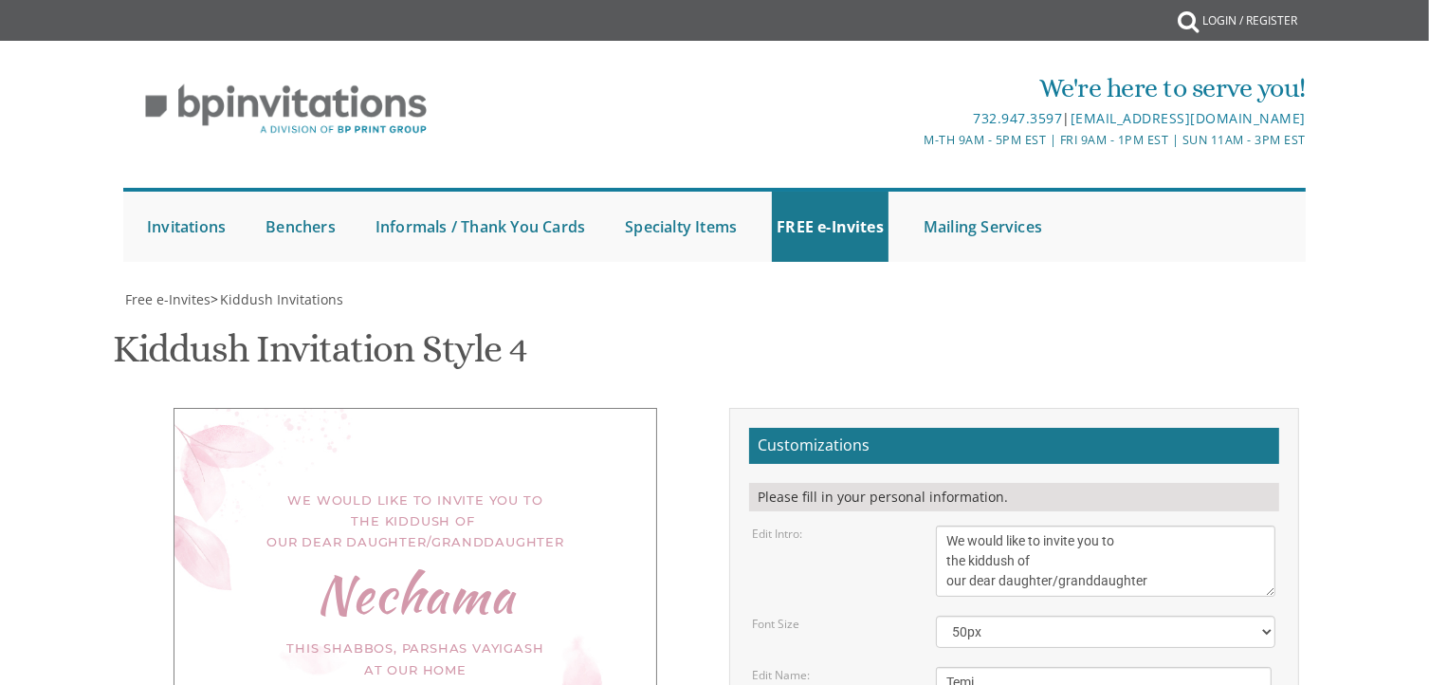
click at [1153, 525] on textarea "We would like to invite you to the kiddush of our dear daughter/granddaughter" at bounding box center [1105, 560] width 339 height 71
drag, startPoint x: 1296, startPoint y: 0, endPoint x: 913, endPoint y: 150, distance: 411.3
click at [913, 525] on div "Edit Intro: We would like to invite you to the kiddush of our dear daughter/gra…" at bounding box center [1014, 560] width 552 height 71
